Goal: Task Accomplishment & Management: Use online tool/utility

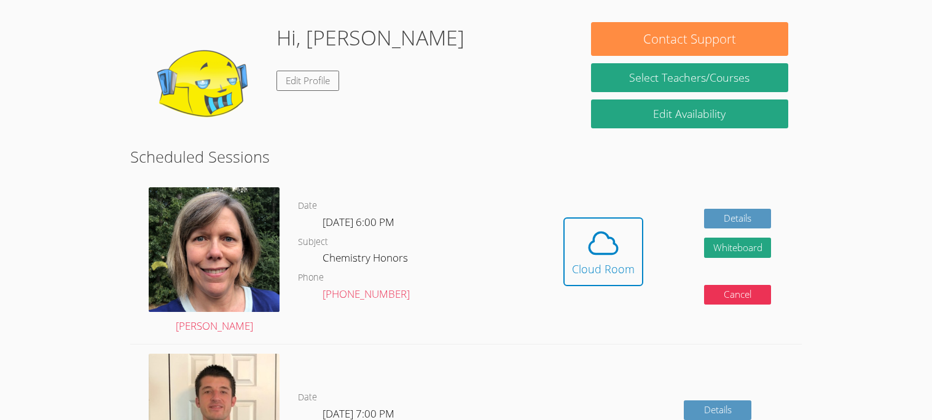
scroll to position [163, 0]
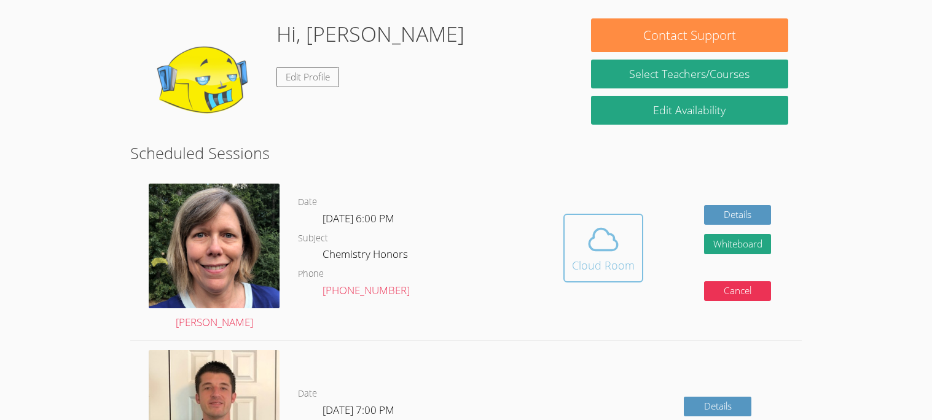
click at [594, 257] on icon at bounding box center [603, 239] width 34 height 34
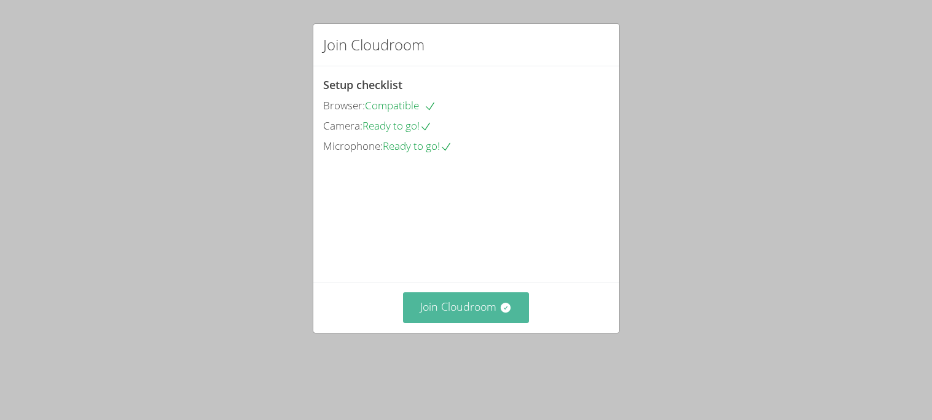
click at [464, 323] on button "Join Cloudroom" at bounding box center [466, 308] width 126 height 30
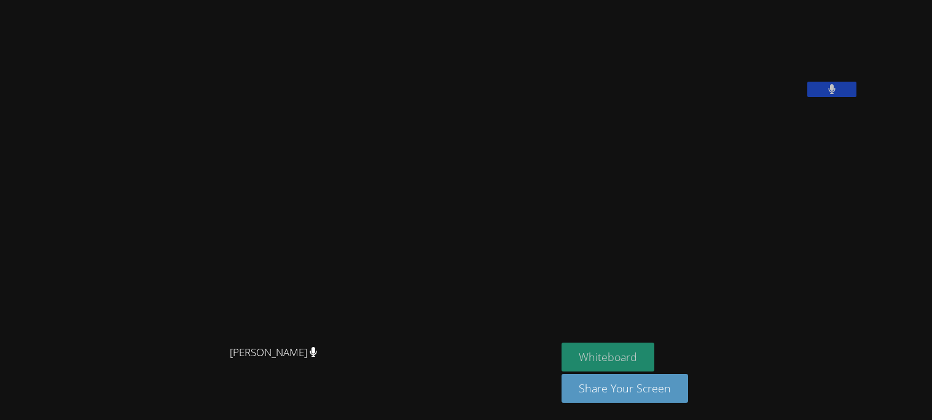
click at [562, 355] on button "Whiteboard" at bounding box center [608, 357] width 93 height 29
click at [830, 97] on button at bounding box center [832, 89] width 49 height 15
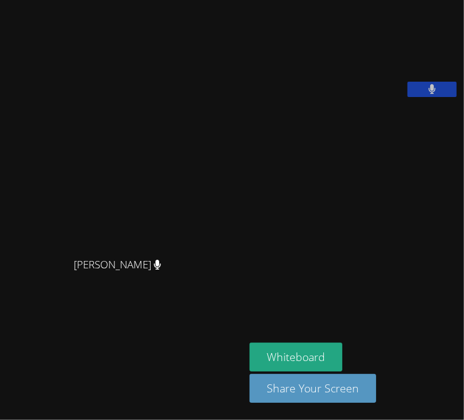
click at [438, 97] on button at bounding box center [431, 89] width 49 height 15
click at [417, 97] on button at bounding box center [431, 89] width 49 height 15
click at [439, 97] on button at bounding box center [431, 89] width 49 height 15
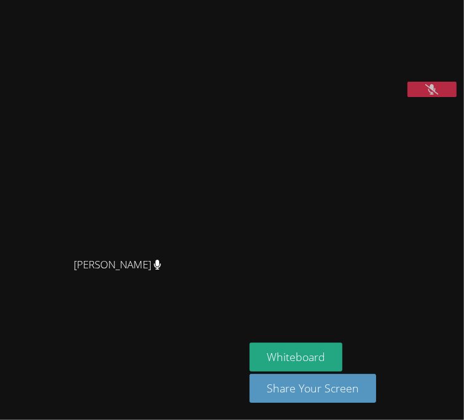
click at [439, 97] on button at bounding box center [431, 89] width 49 height 15
click at [428, 95] on icon at bounding box center [432, 89] width 8 height 10
click at [428, 95] on icon at bounding box center [431, 89] width 13 height 10
click at [430, 95] on icon at bounding box center [431, 89] width 7 height 10
click at [430, 95] on icon at bounding box center [431, 89] width 13 height 10
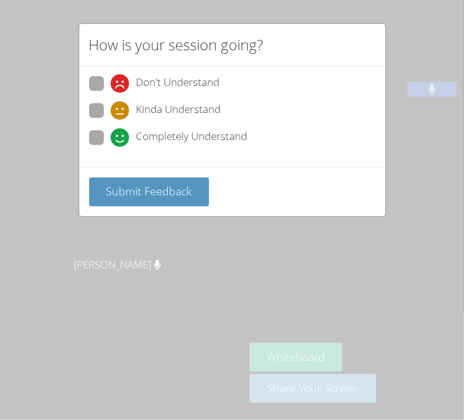
click at [111, 147] on span at bounding box center [111, 147] width 0 height 0
click at [111, 139] on input "Completely Understand" at bounding box center [116, 135] width 10 height 10
radio input "true"
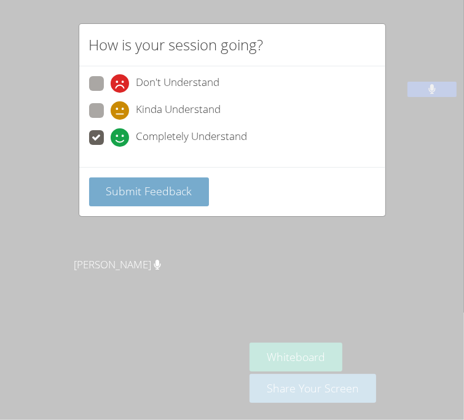
click at [141, 199] on span "Submit Feedback" at bounding box center [149, 191] width 86 height 15
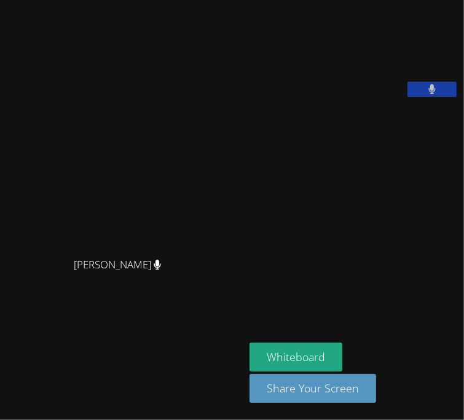
click at [421, 97] on button at bounding box center [431, 89] width 49 height 15
